Goal: Information Seeking & Learning: Learn about a topic

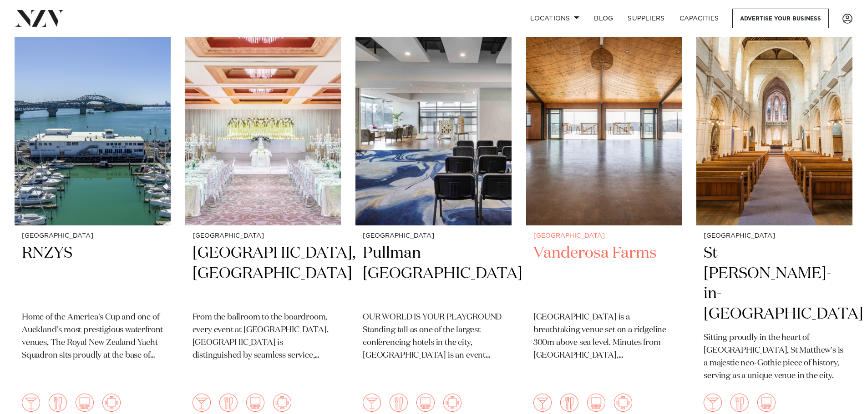
click at [574, 253] on h2 "Vanderosa Farms" at bounding box center [603, 273] width 141 height 61
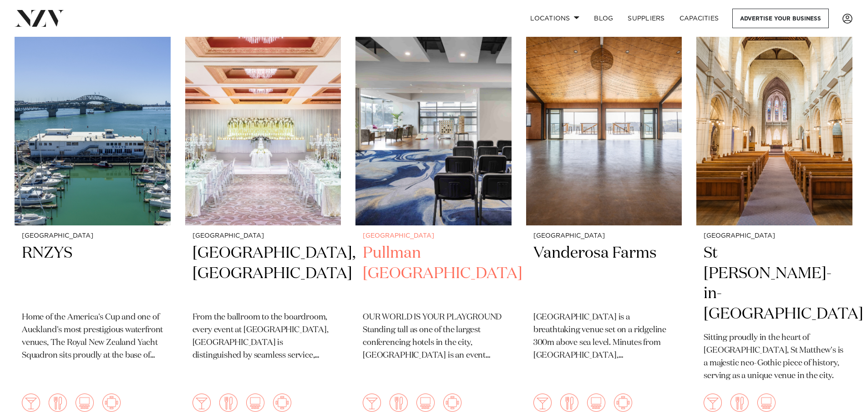
click at [429, 169] on img at bounding box center [433, 120] width 156 height 209
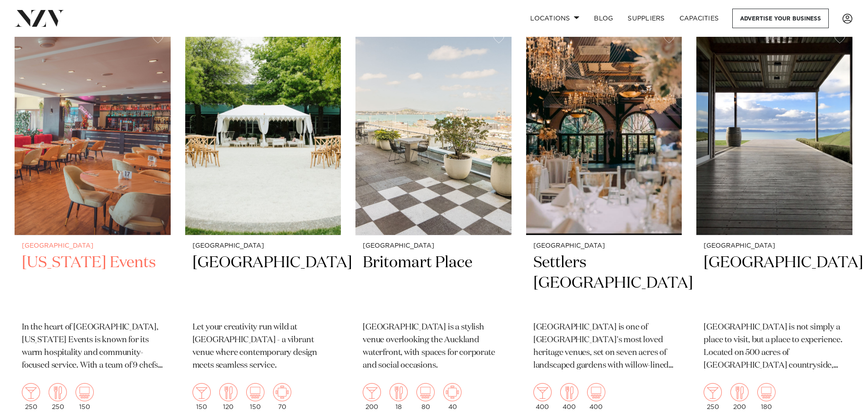
scroll to position [1046, 0]
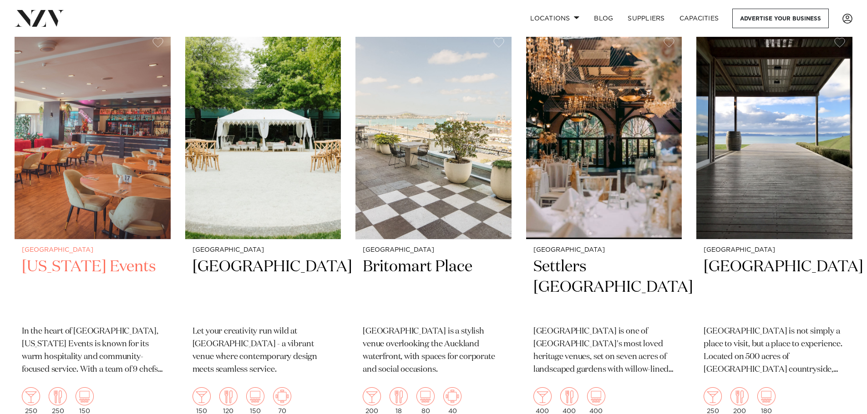
click at [50, 257] on h2 "Texas Events" at bounding box center [92, 287] width 141 height 61
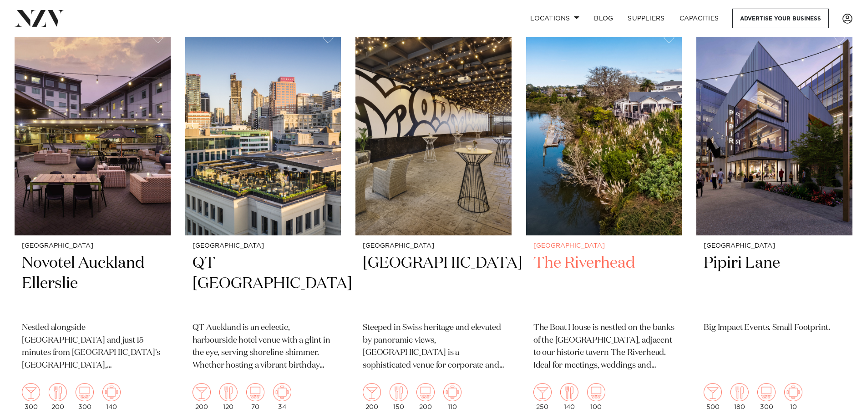
scroll to position [1865, 0]
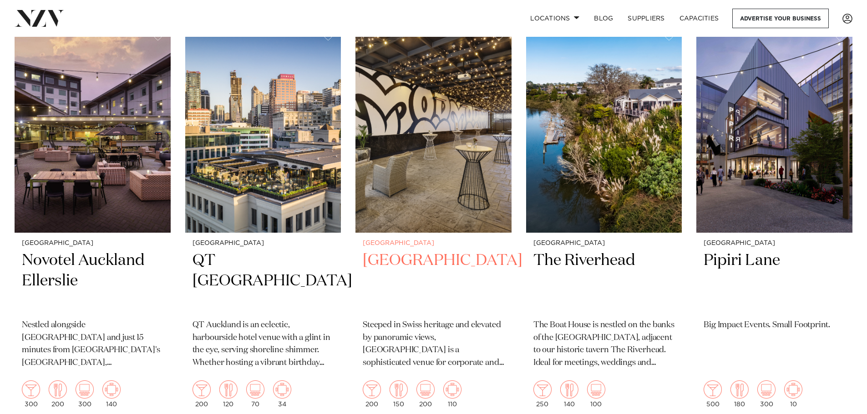
click at [440, 158] on img at bounding box center [433, 128] width 156 height 209
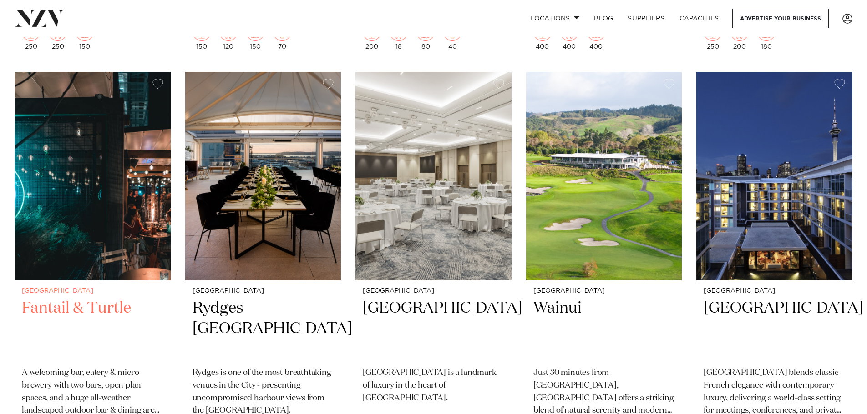
scroll to position [1410, 0]
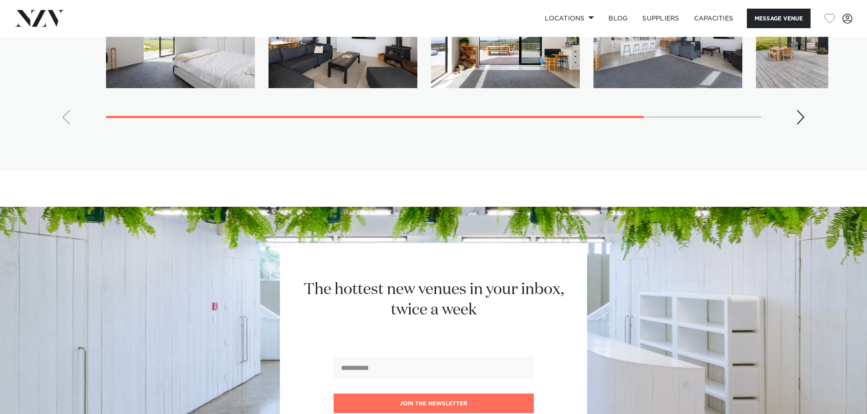
scroll to position [1501, 0]
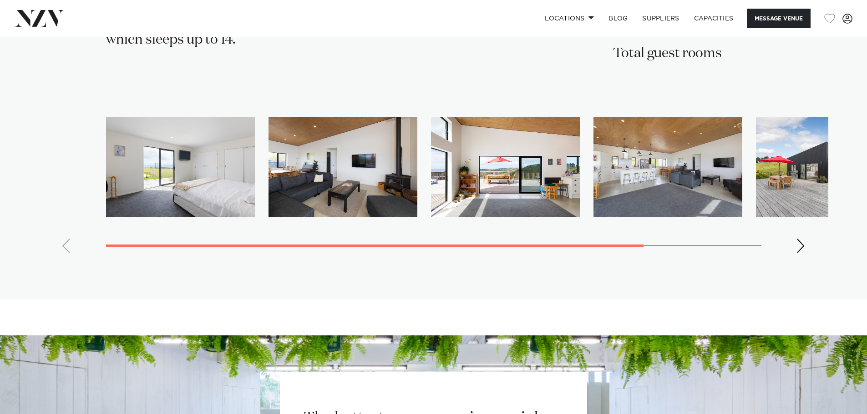
click at [801, 239] on div "Next slide" at bounding box center [800, 246] width 9 height 15
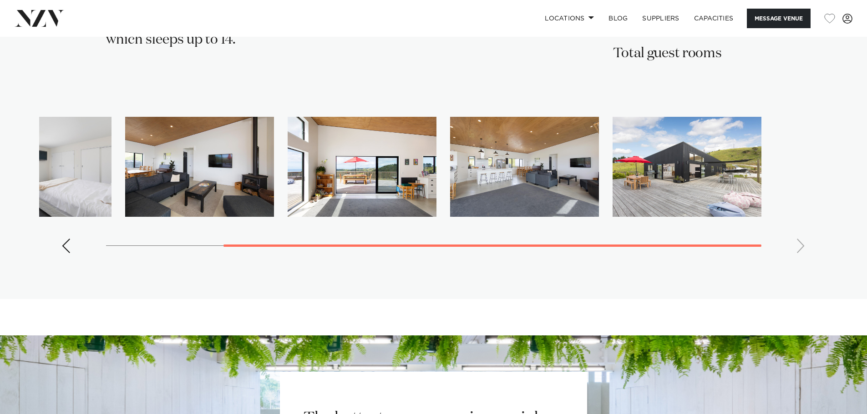
click at [801, 231] on swiper-container at bounding box center [433, 189] width 789 height 144
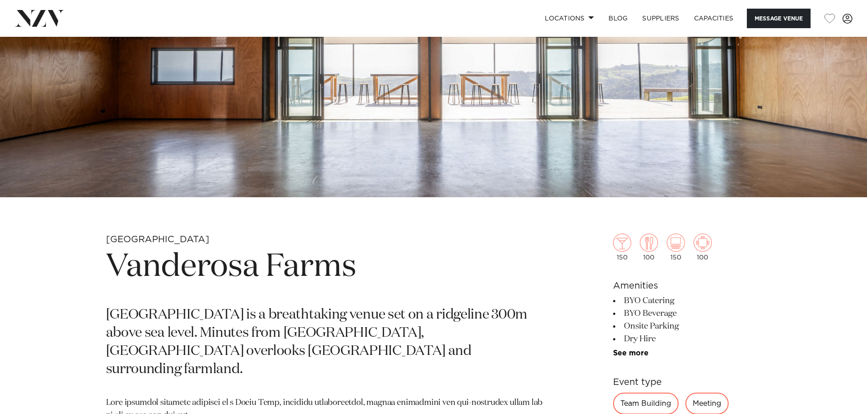
scroll to position [145, 0]
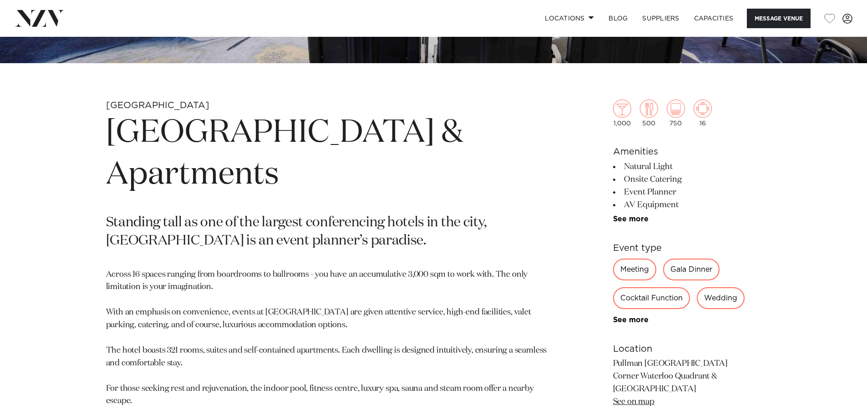
scroll to position [409, 0]
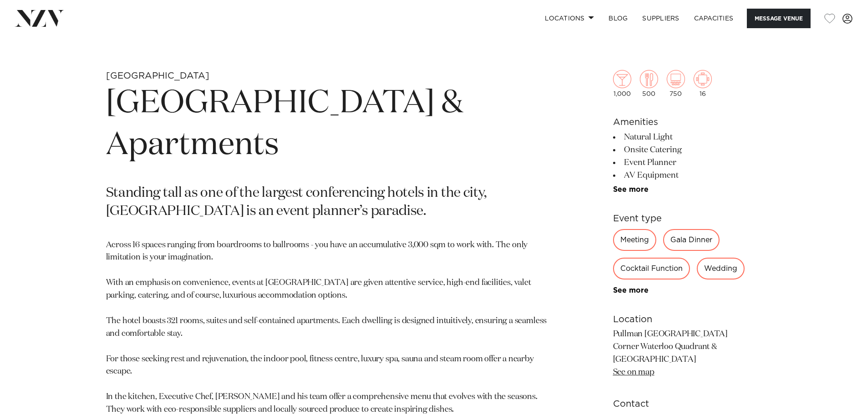
click at [725, 275] on div "Wedding" at bounding box center [721, 269] width 48 height 22
click at [723, 266] on div "Wedding" at bounding box center [721, 269] width 48 height 22
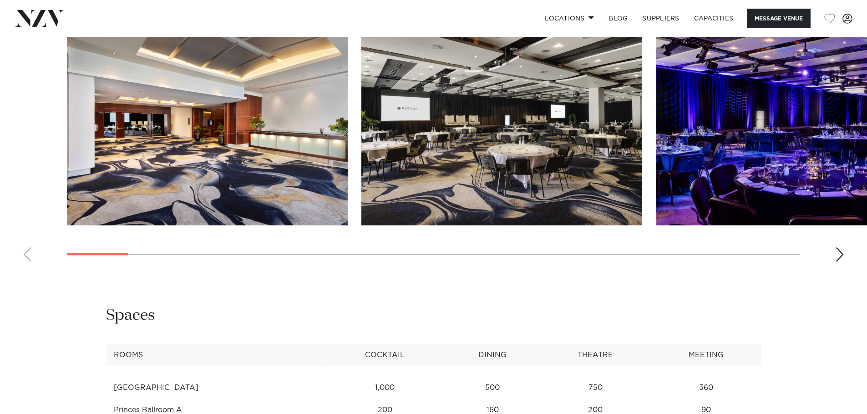
scroll to position [1046, 0]
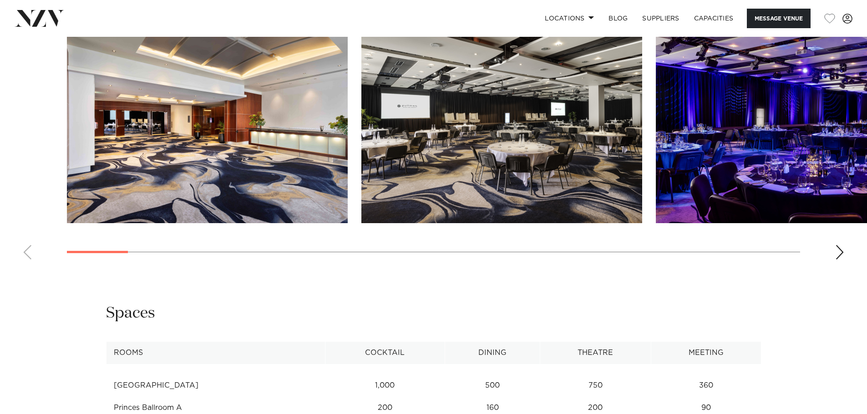
click at [834, 248] on swiper-container at bounding box center [433, 142] width 867 height 250
click at [838, 252] on div "Next slide" at bounding box center [839, 252] width 9 height 15
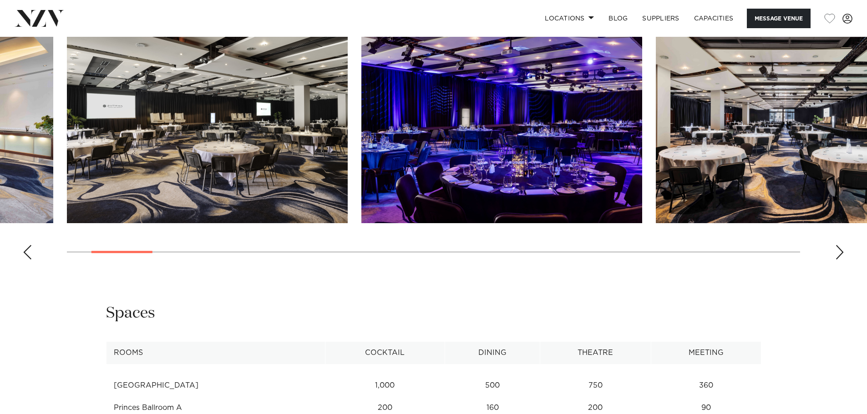
click at [839, 253] on div "Next slide" at bounding box center [839, 252] width 9 height 15
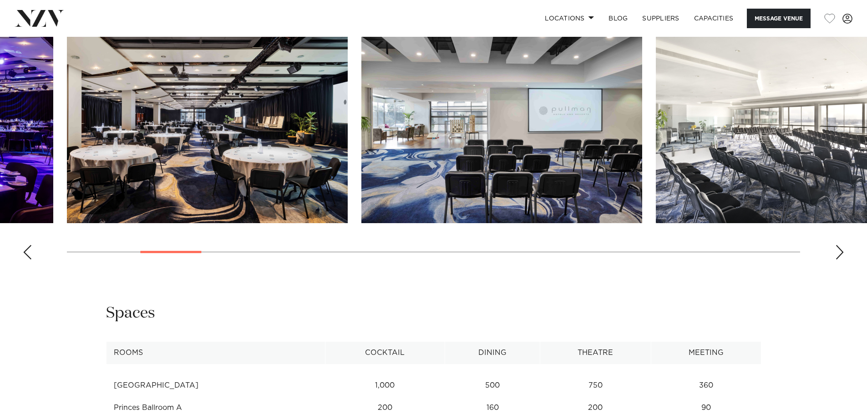
click at [839, 253] on div "Next slide" at bounding box center [839, 252] width 9 height 15
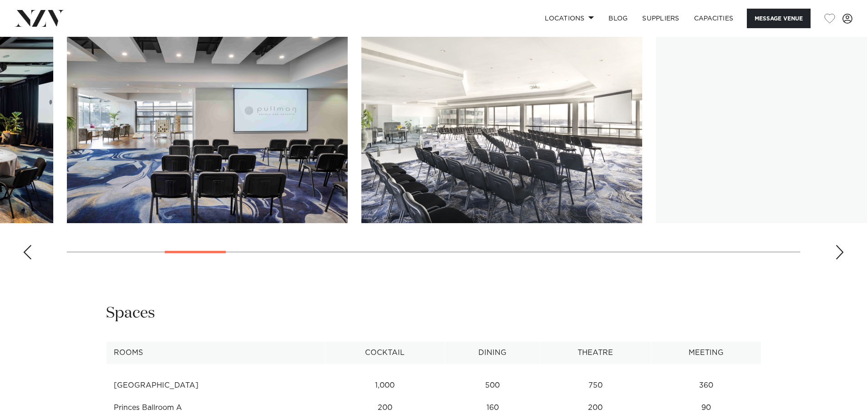
click at [839, 253] on div "Next slide" at bounding box center [839, 252] width 9 height 15
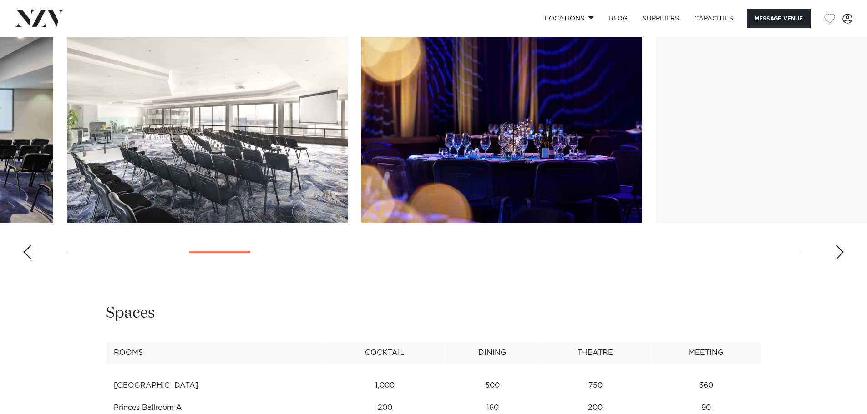
click at [839, 253] on div "Next slide" at bounding box center [839, 252] width 9 height 15
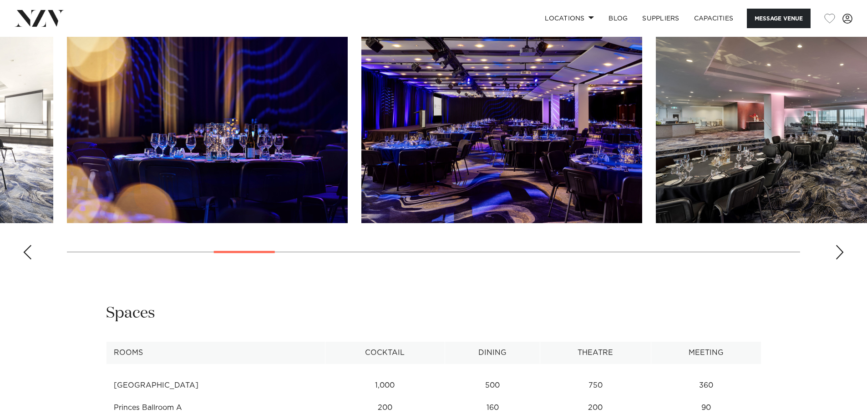
click at [839, 253] on div "Next slide" at bounding box center [839, 252] width 9 height 15
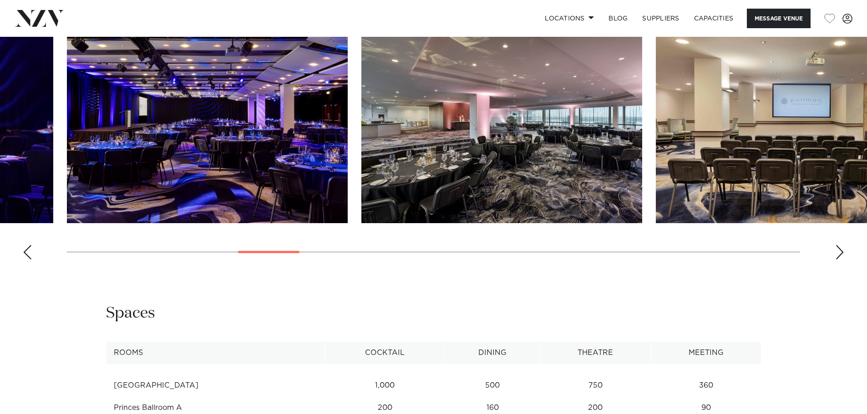
click at [839, 253] on div "Next slide" at bounding box center [839, 252] width 9 height 15
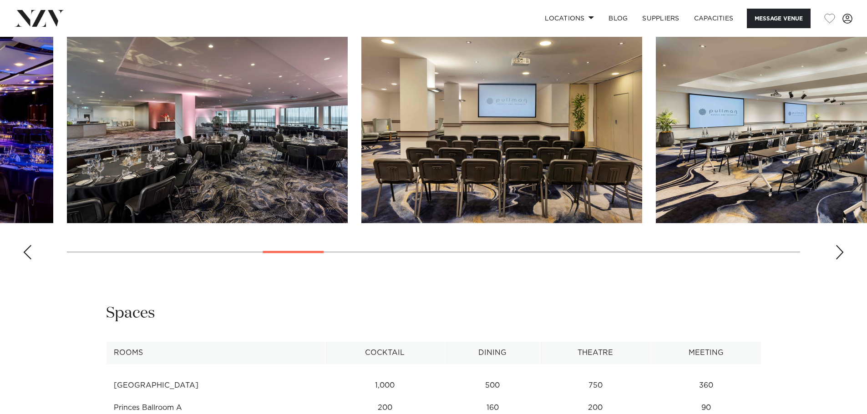
click at [839, 253] on div "Next slide" at bounding box center [839, 252] width 9 height 15
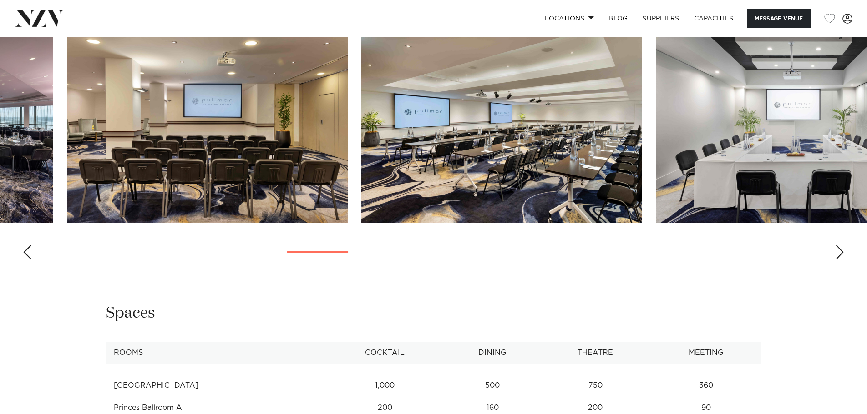
click at [839, 253] on div "Next slide" at bounding box center [839, 252] width 9 height 15
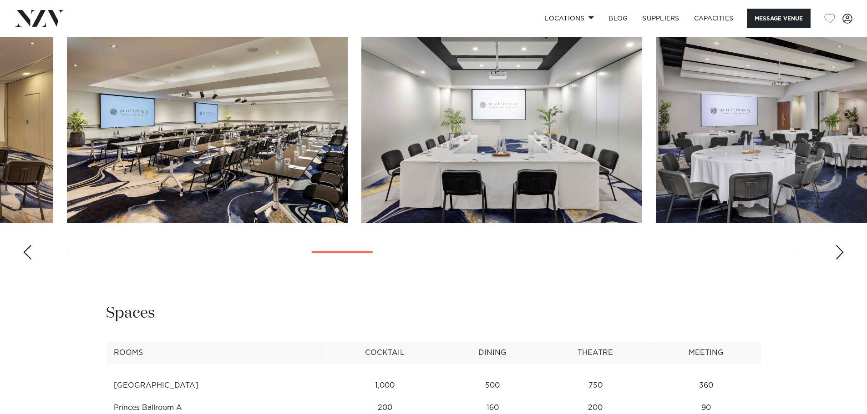
click at [839, 253] on div "Next slide" at bounding box center [839, 252] width 9 height 15
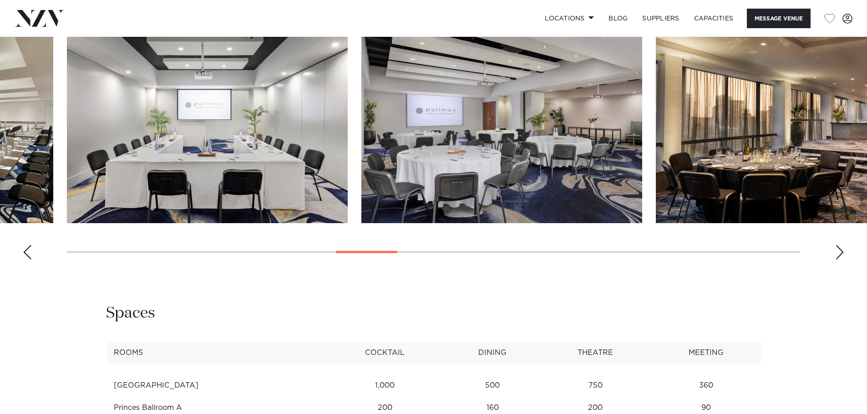
click at [839, 253] on div "Next slide" at bounding box center [839, 252] width 9 height 15
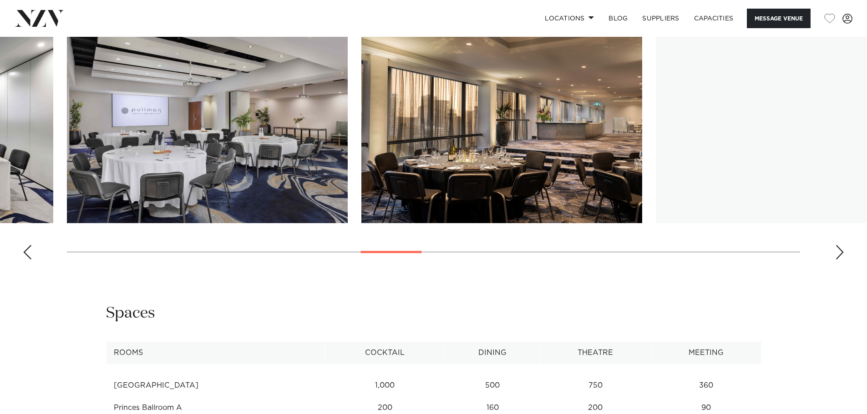
click at [839, 253] on div "Next slide" at bounding box center [839, 252] width 9 height 15
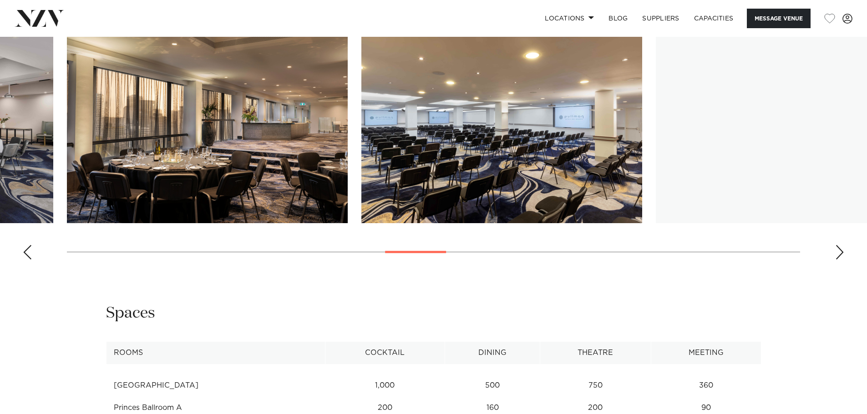
click at [839, 253] on div "Next slide" at bounding box center [839, 252] width 9 height 15
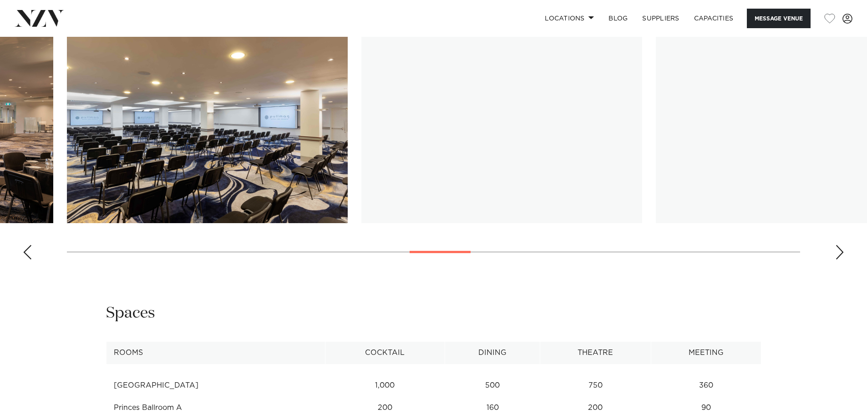
click at [839, 253] on div "Next slide" at bounding box center [839, 252] width 9 height 15
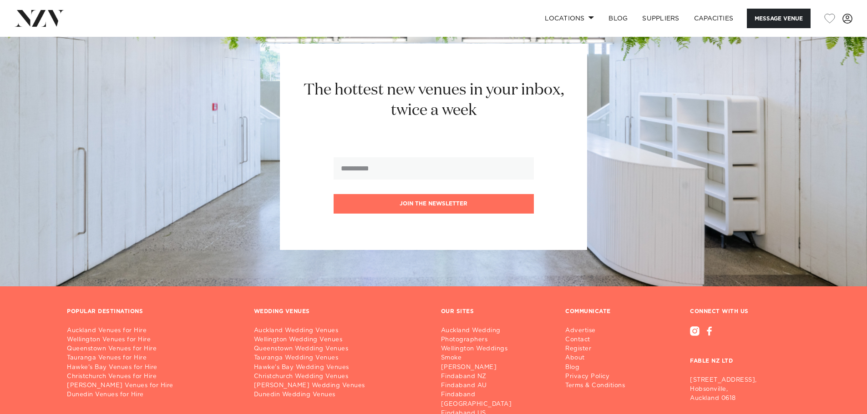
scroll to position [2541, 0]
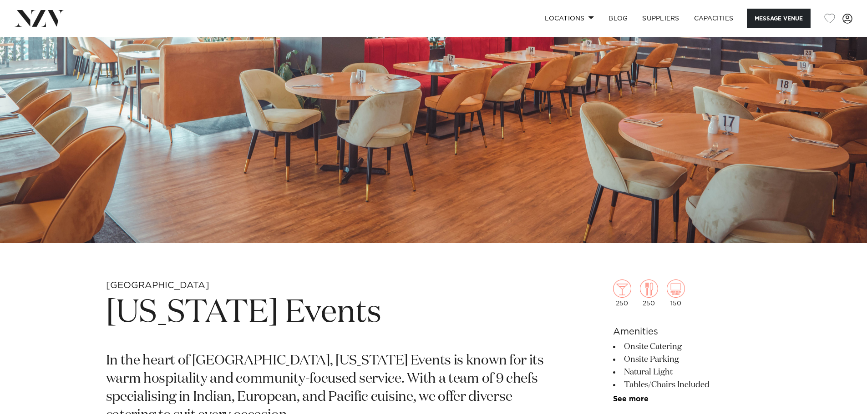
scroll to position [364, 0]
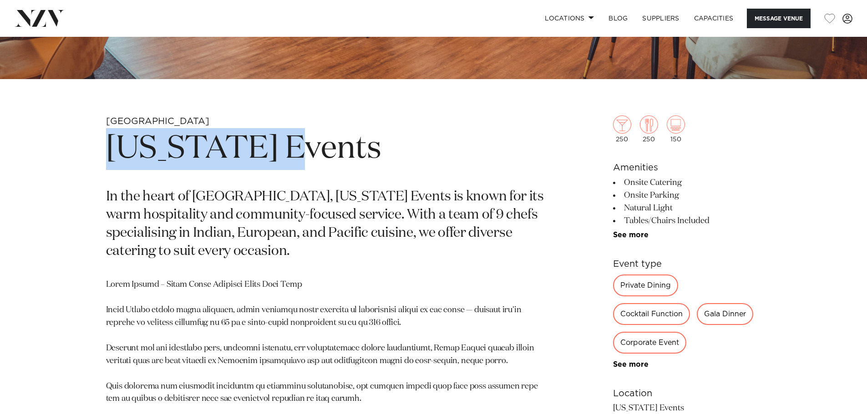
drag, startPoint x: 304, startPoint y: 148, endPoint x: 34, endPoint y: 146, distance: 270.7
click at [34, 146] on div "Auckland Texas Events In the heart of Manukau, Texas Events is known for its wa…" at bounding box center [433, 335] width 867 height 439
copy h1 "Texas Events"
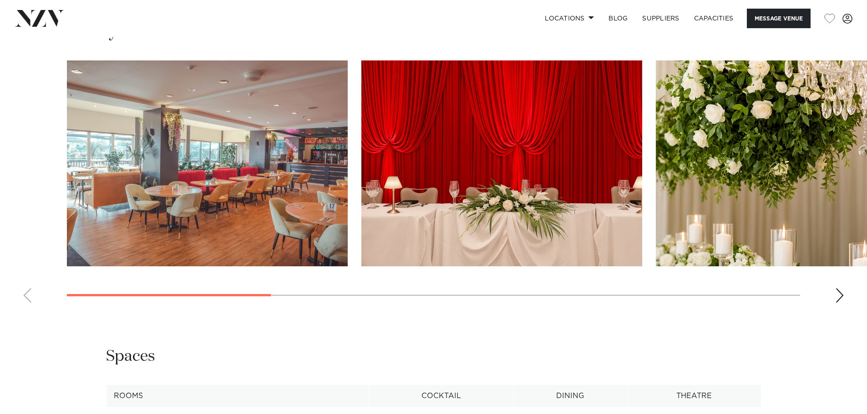
scroll to position [1137, 0]
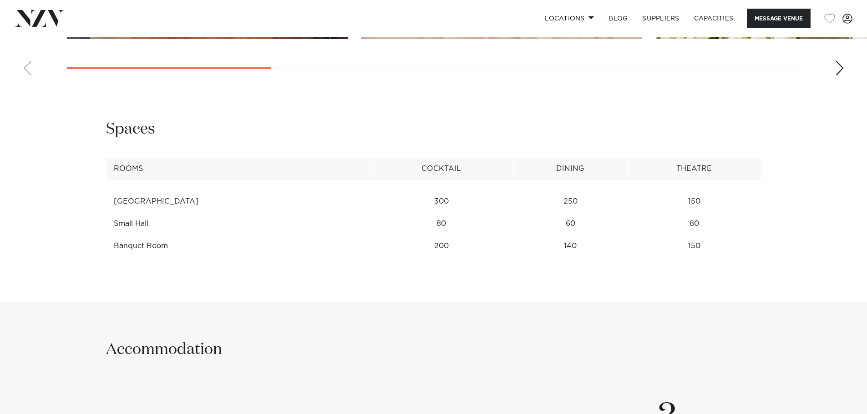
click at [839, 64] on div "Next slide" at bounding box center [839, 68] width 9 height 15
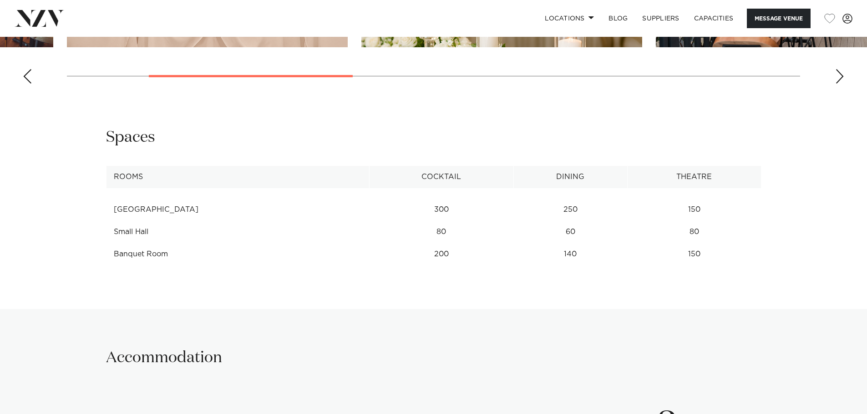
scroll to position [819, 0]
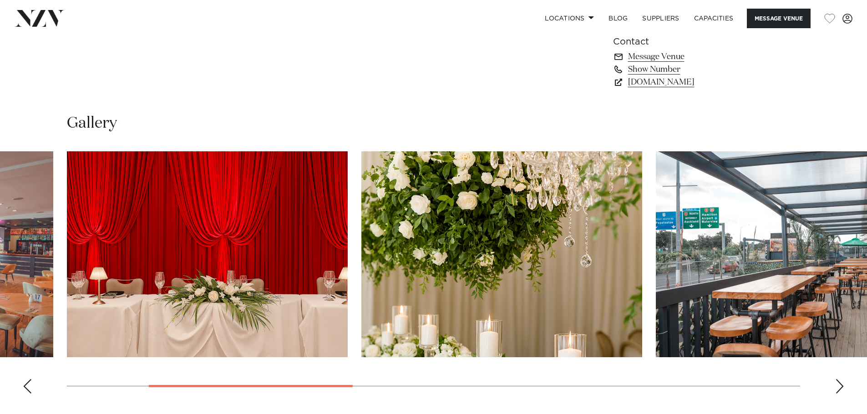
click at [839, 390] on div "Next slide" at bounding box center [839, 386] width 9 height 15
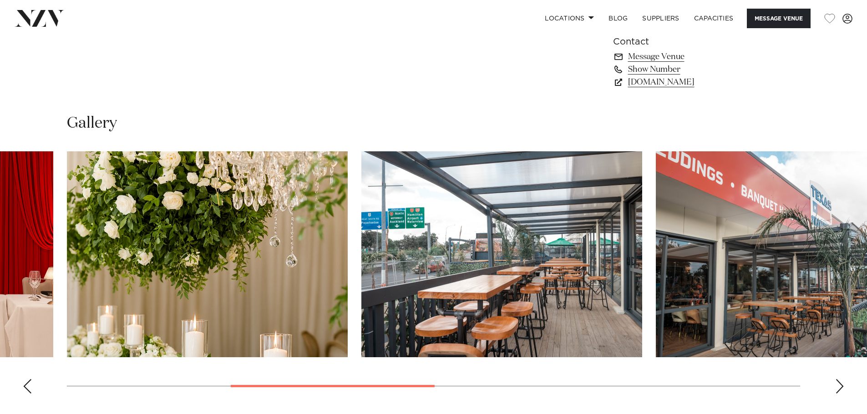
click at [839, 390] on div "Next slide" at bounding box center [839, 386] width 9 height 15
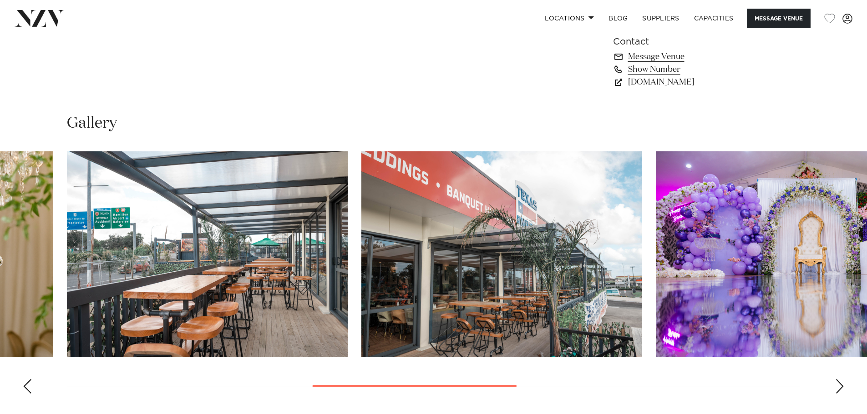
click at [839, 390] on div "Next slide" at bounding box center [839, 386] width 9 height 15
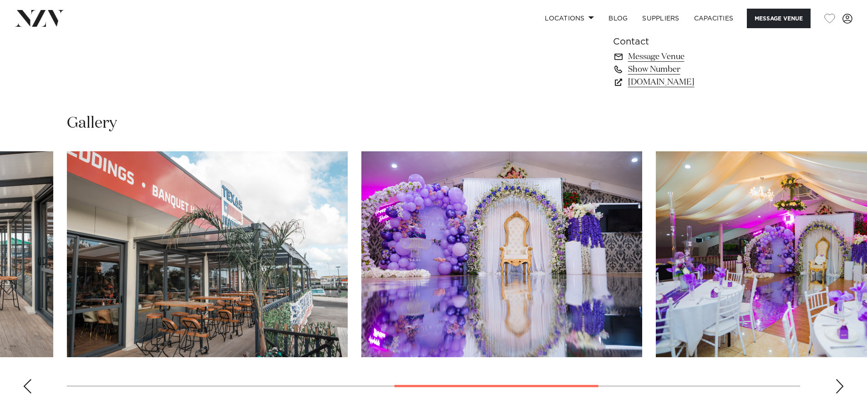
click at [839, 390] on div "Next slide" at bounding box center [839, 386] width 9 height 15
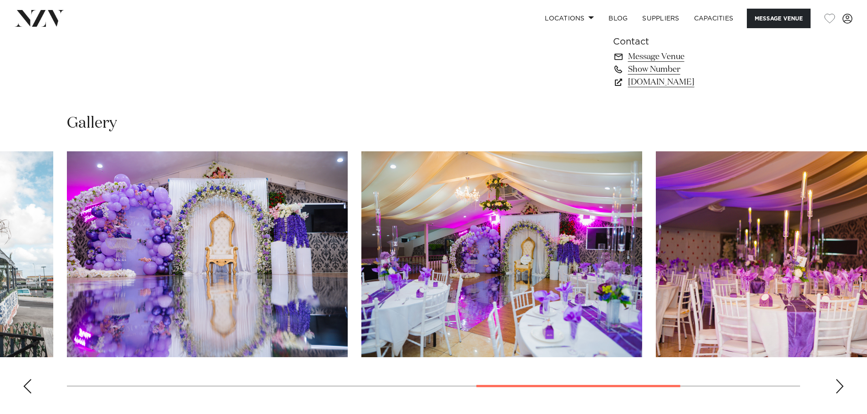
click at [839, 390] on div "Next slide" at bounding box center [839, 386] width 9 height 15
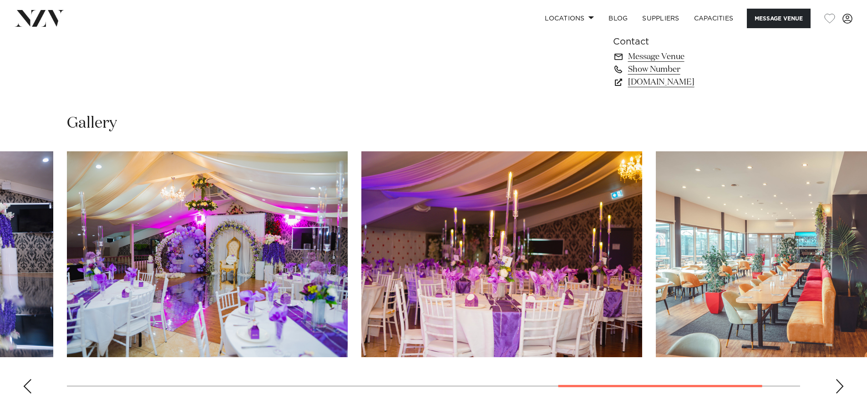
click at [839, 390] on div "Next slide" at bounding box center [839, 386] width 9 height 15
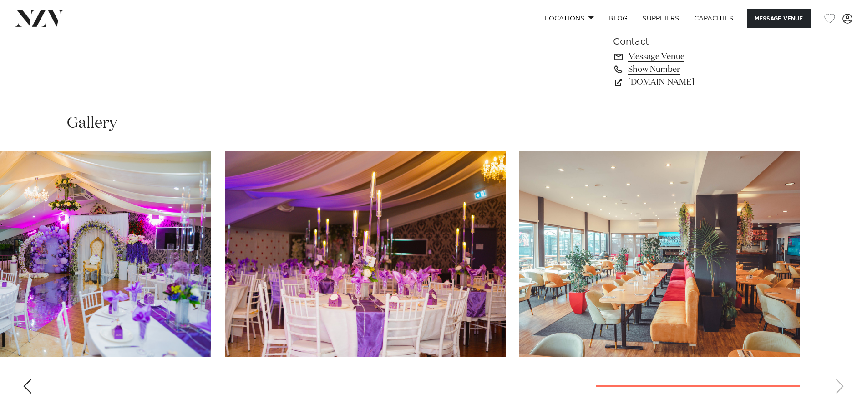
click at [839, 390] on swiper-container at bounding box center [433, 277] width 867 height 250
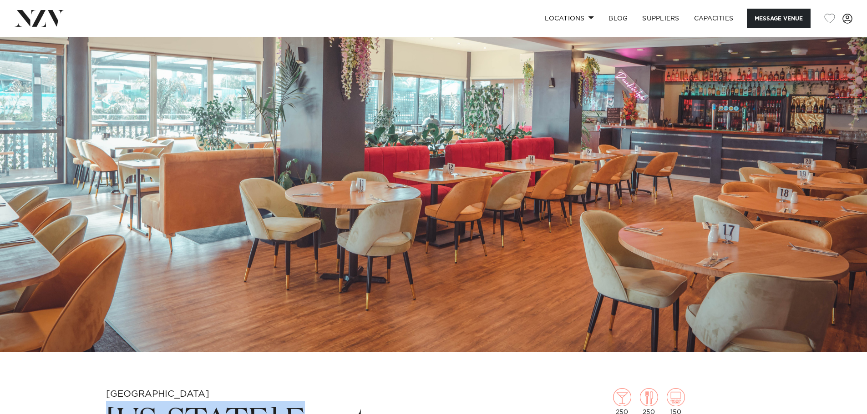
scroll to position [0, 0]
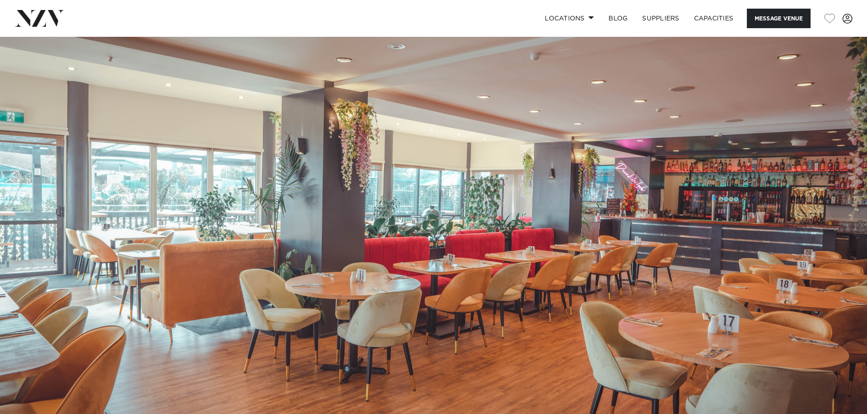
click at [848, 215] on img at bounding box center [433, 240] width 867 height 406
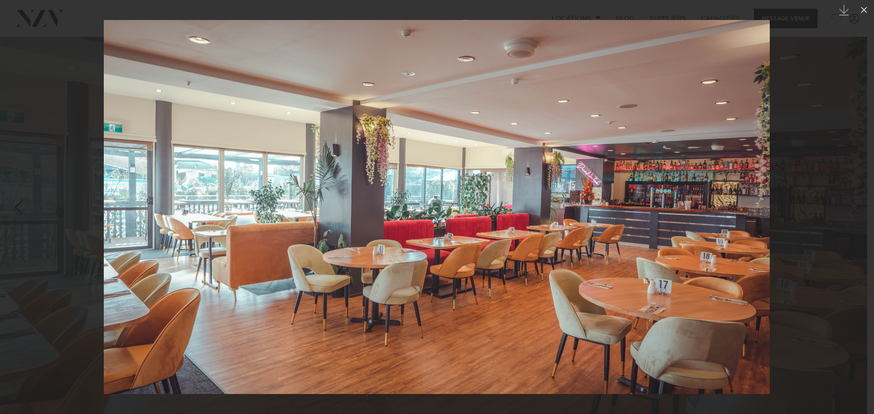
drag, startPoint x: 820, startPoint y: 209, endPoint x: 823, endPoint y: 167, distance: 42.9
click at [819, 186] on div at bounding box center [437, 207] width 874 height 414
click at [862, 8] on icon at bounding box center [863, 10] width 6 height 6
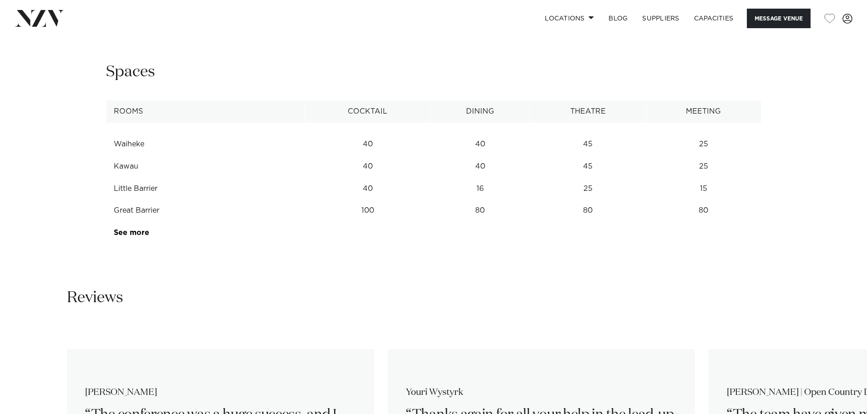
scroll to position [1365, 0]
